Goal: Find contact information: Find contact information

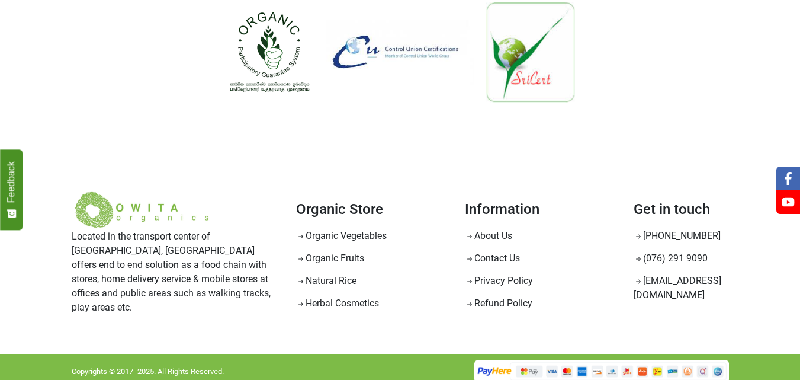
scroll to position [1152, 0]
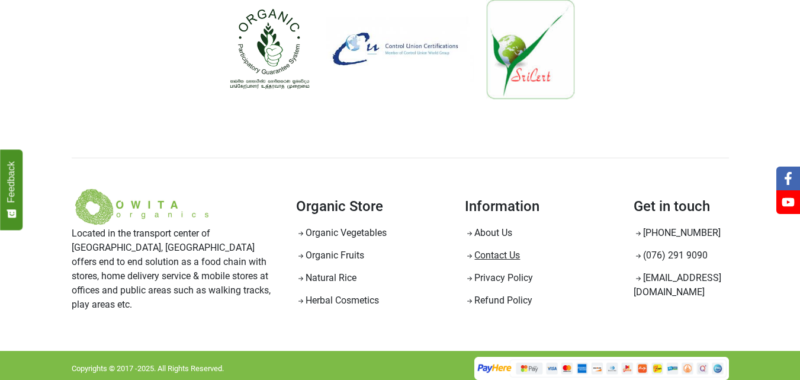
click at [489, 252] on link "Contact Us" at bounding box center [492, 254] width 55 height 11
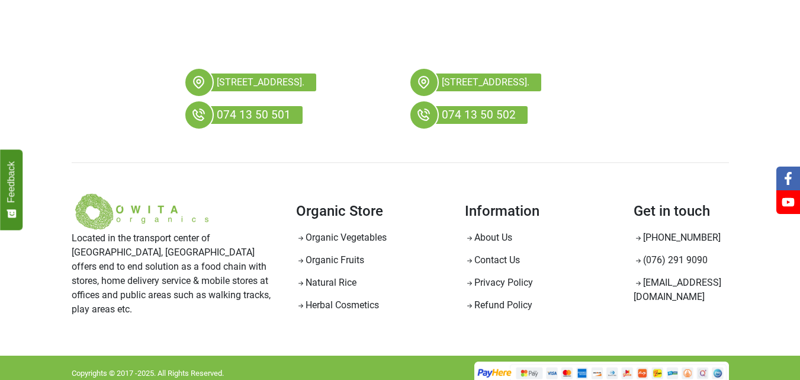
scroll to position [344, 0]
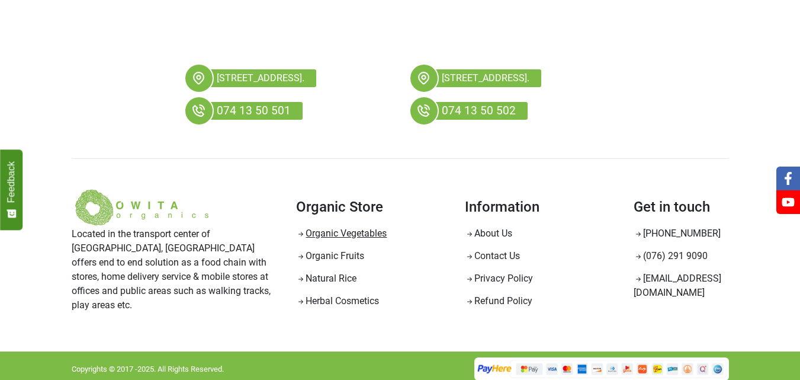
click at [359, 230] on link "Organic Vegetables" at bounding box center [341, 233] width 91 height 11
